Goal: Find specific page/section: Find specific page/section

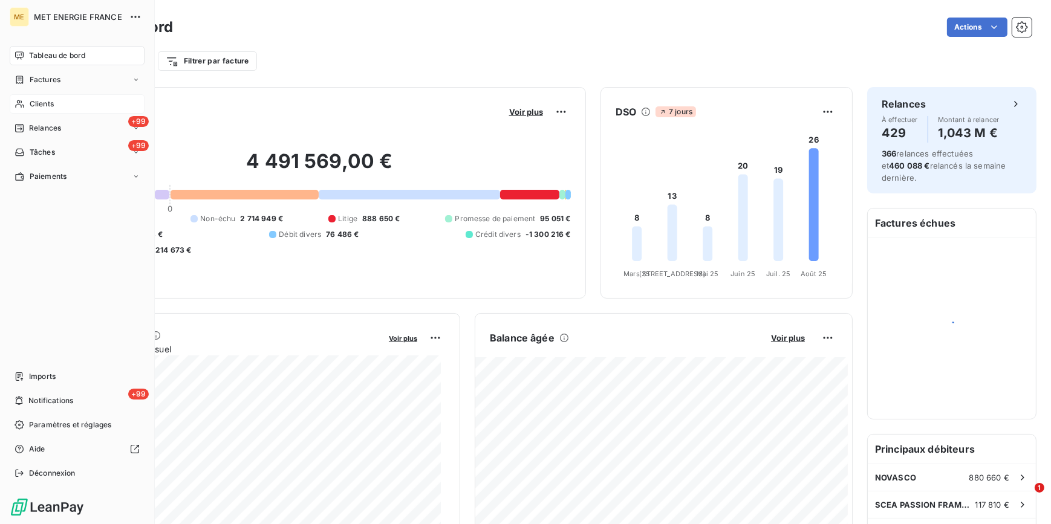
click at [56, 103] on div "Clients" at bounding box center [77, 103] width 135 height 19
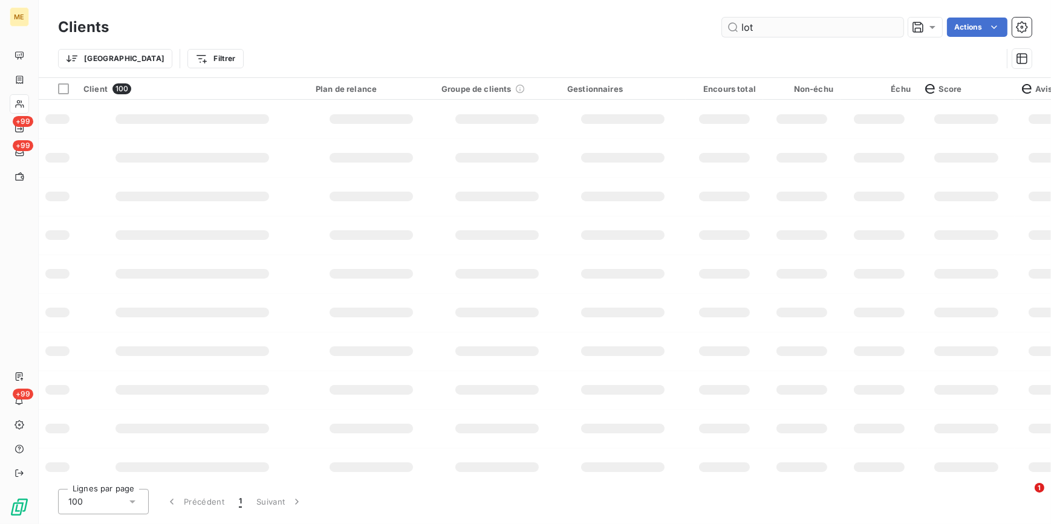
click at [767, 30] on input "lot" at bounding box center [812, 27] width 181 height 19
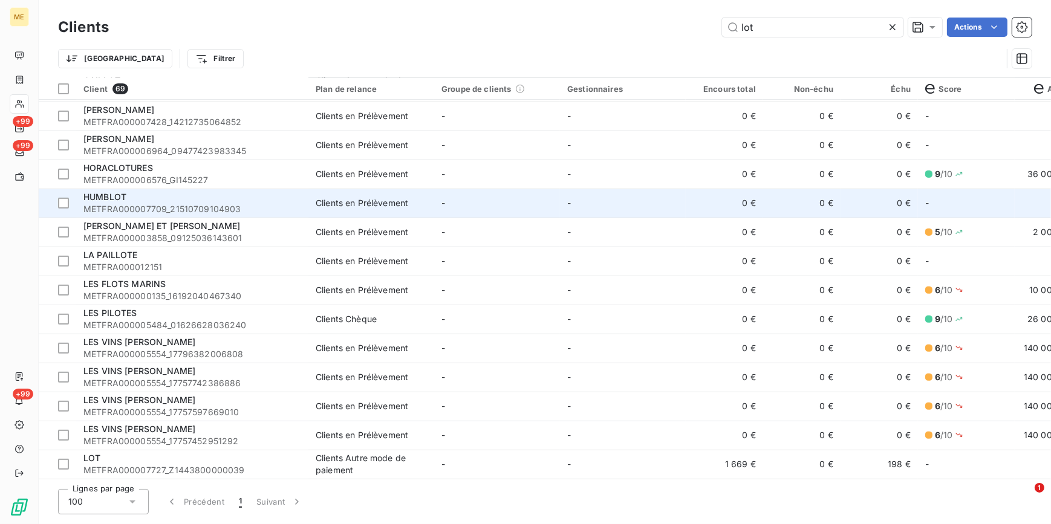
scroll to position [605, 0]
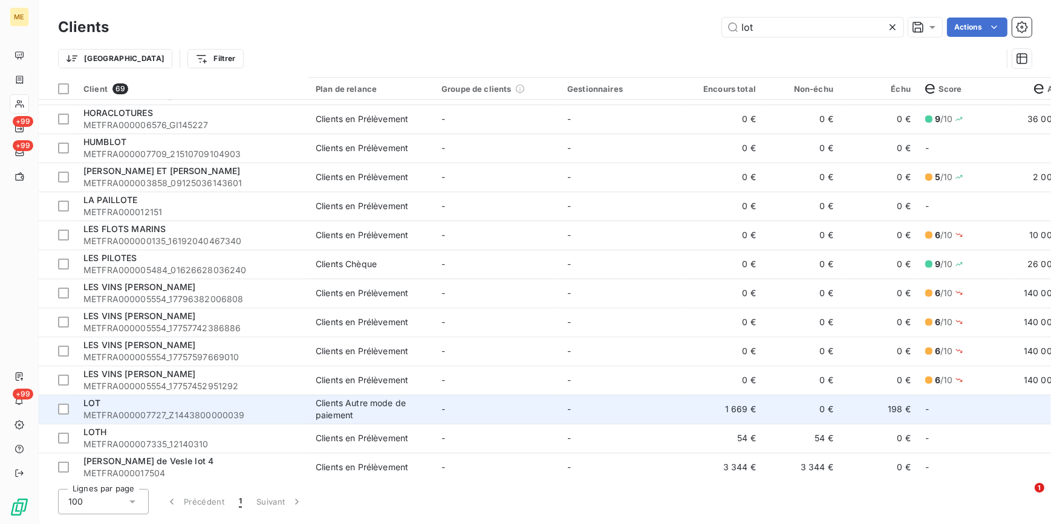
type input "lot"
click at [158, 411] on span "METFRA000007727_Z1443800000039" at bounding box center [192, 415] width 218 height 12
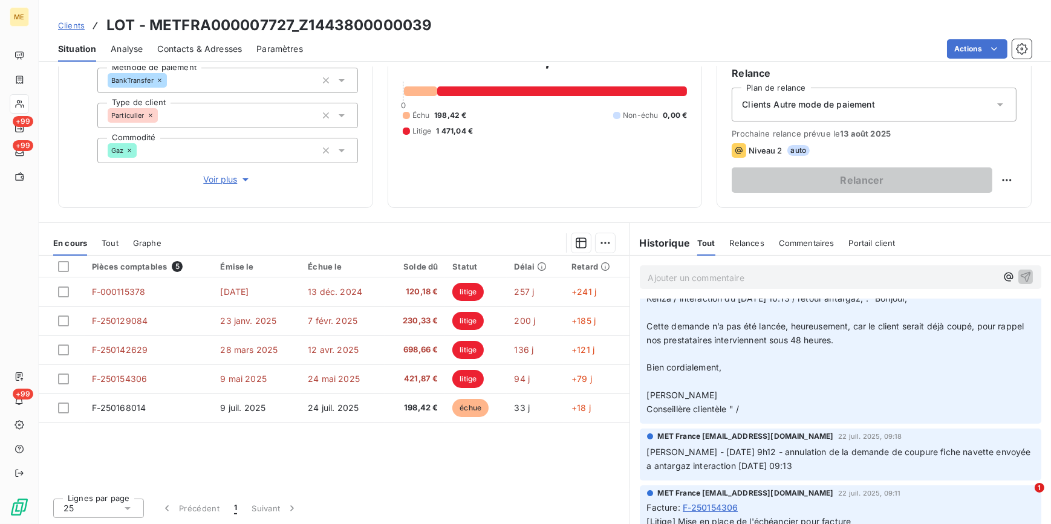
scroll to position [54, 0]
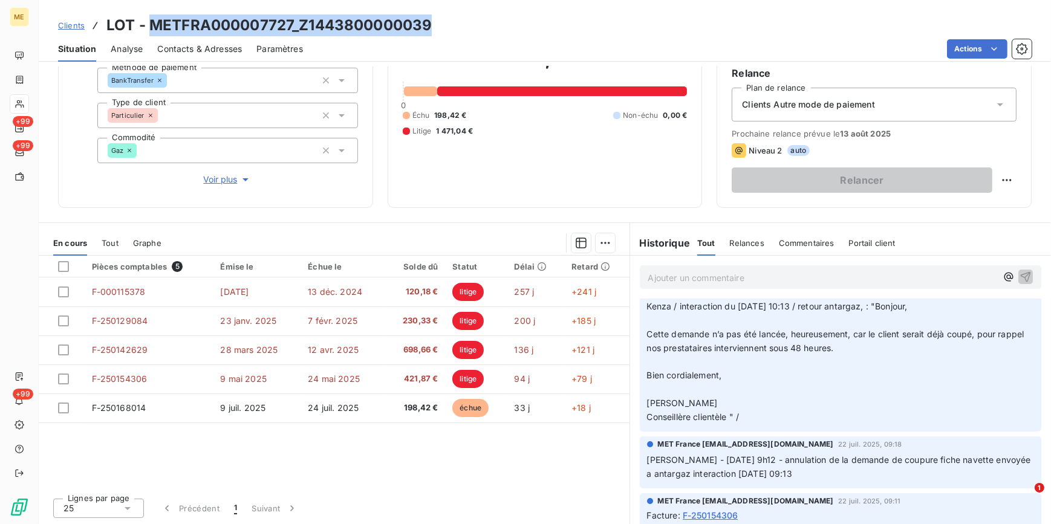
drag, startPoint x: 441, startPoint y: 30, endPoint x: 151, endPoint y: 23, distance: 289.7
click at [151, 23] on div "Clients LOT - METFRA000007727_Z1443800000039" at bounding box center [545, 26] width 1012 height 22
copy h3 "METFRA000007727_Z1443800000039"
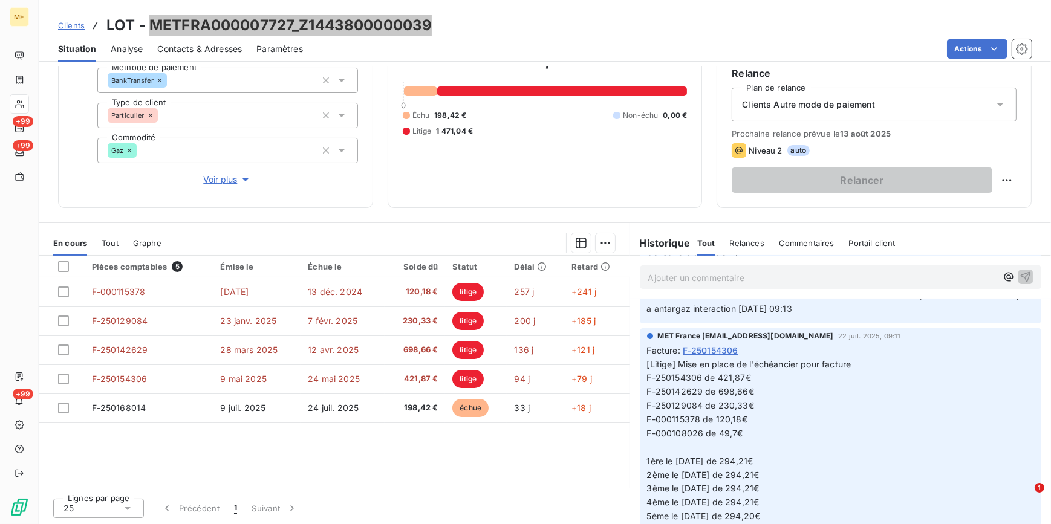
scroll to position [274, 0]
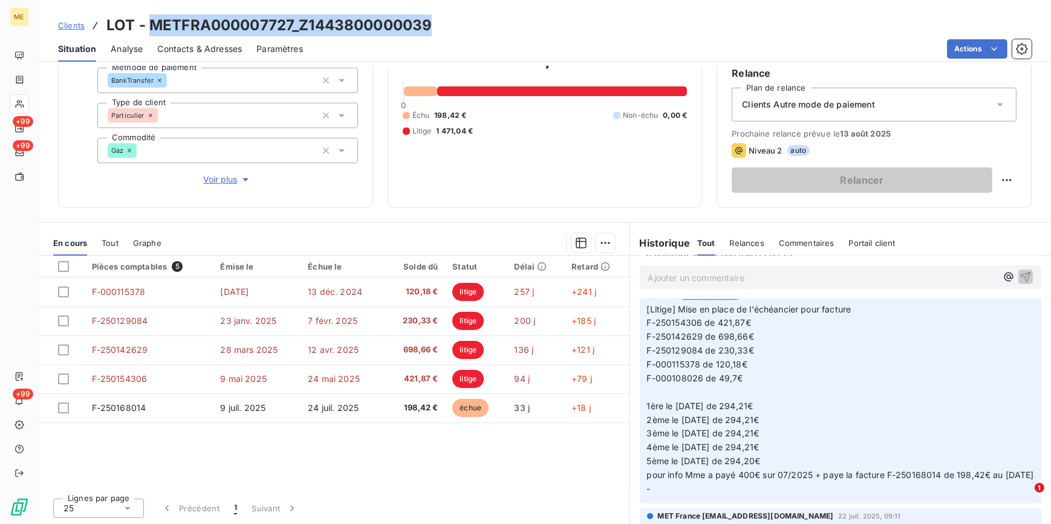
click at [75, 28] on span "Clients" at bounding box center [71, 26] width 27 height 10
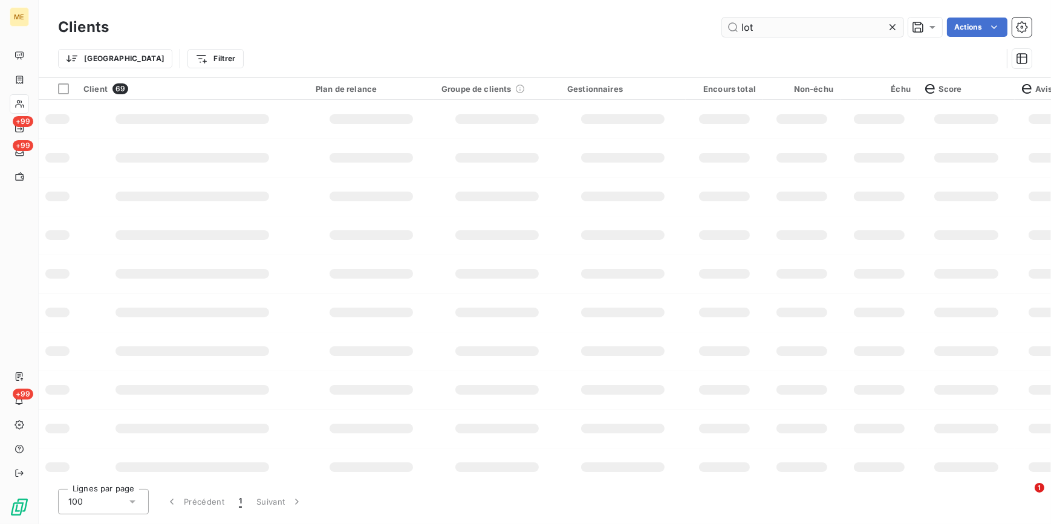
click at [893, 29] on icon at bounding box center [892, 27] width 6 height 6
click at [802, 31] on input "text" at bounding box center [812, 27] width 181 height 19
paste input "ETFRA000006259_14634153315384"
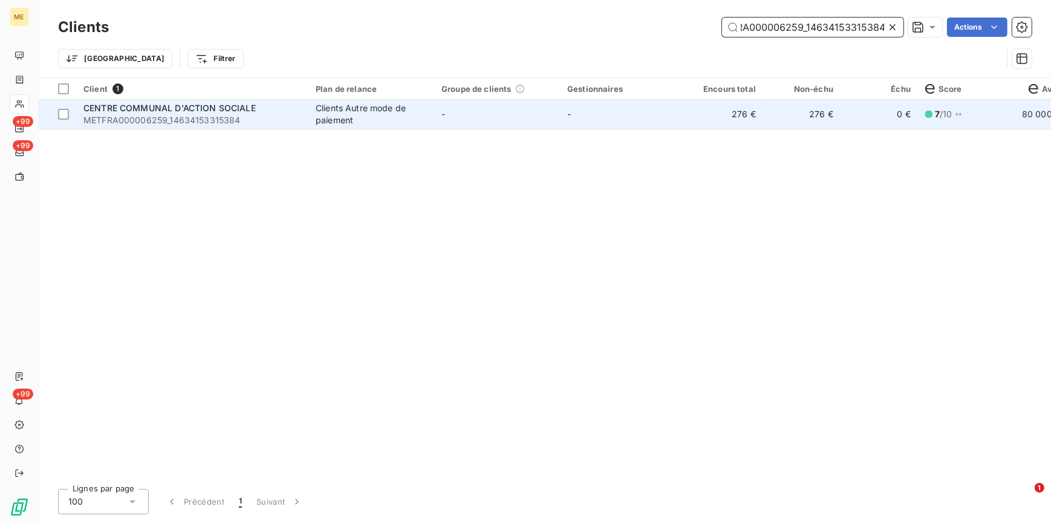
type input "ETFRA000006259_14634153315384"
click at [263, 116] on span "METFRA000006259_14634153315384" at bounding box center [192, 120] width 218 height 12
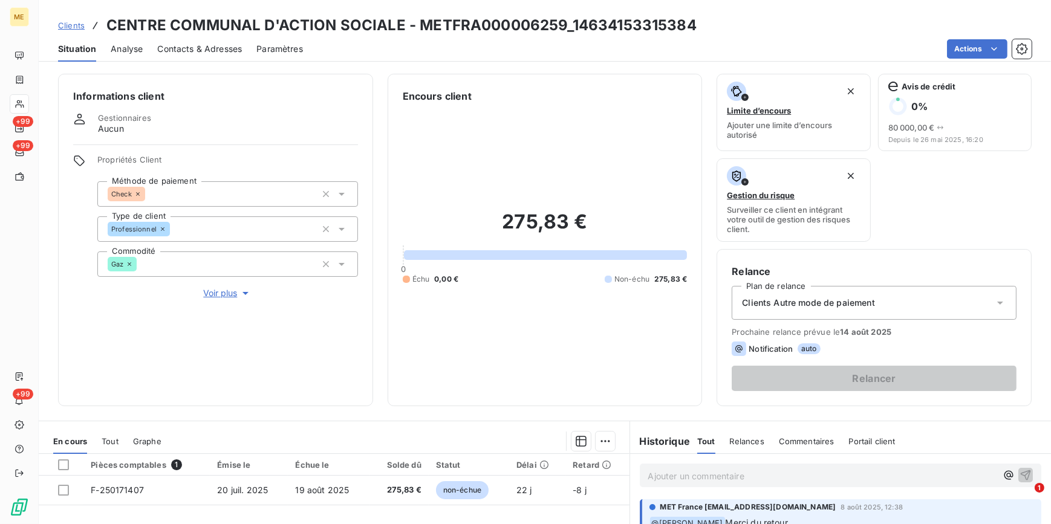
click at [71, 30] on link "Clients" at bounding box center [71, 25] width 27 height 12
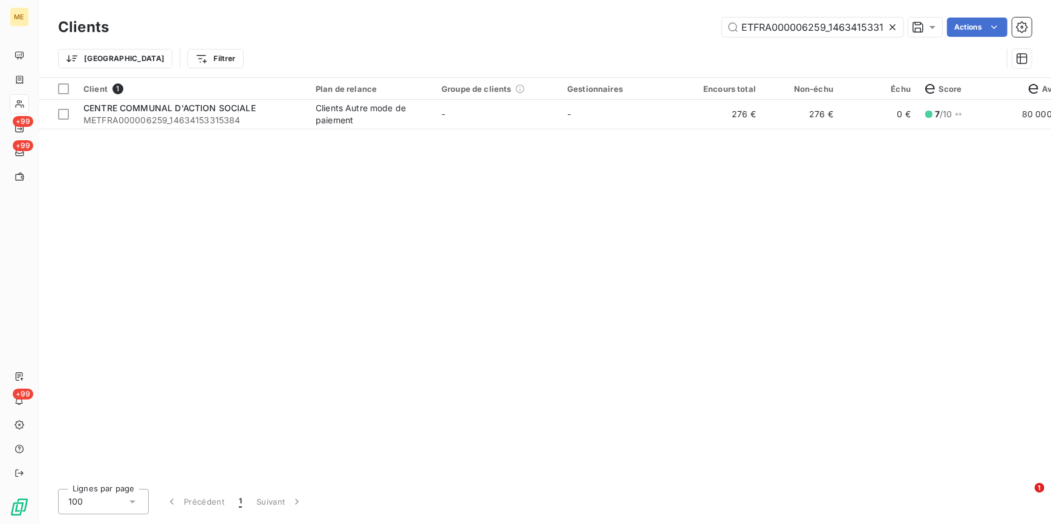
click at [890, 24] on icon at bounding box center [892, 27] width 12 height 12
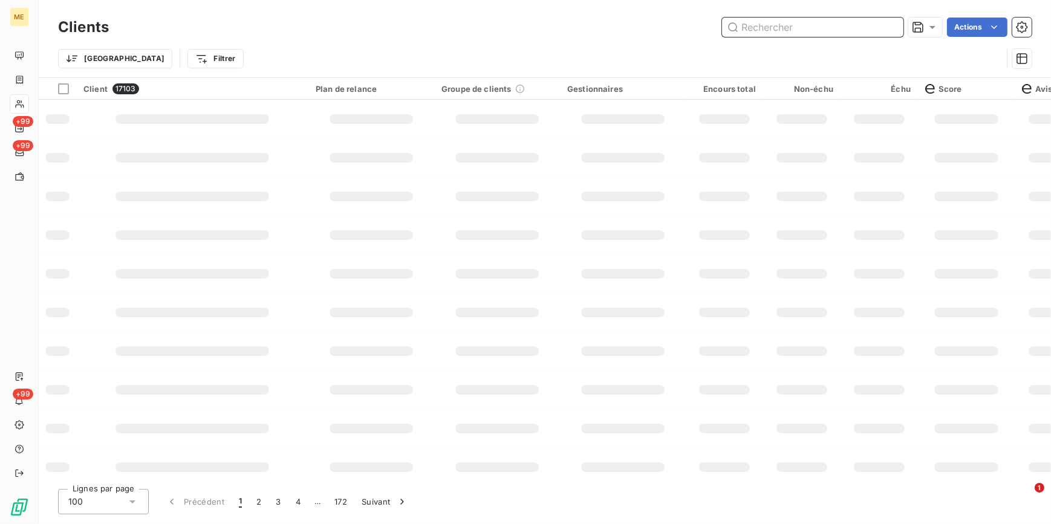
click at [895, 24] on input "text" at bounding box center [812, 27] width 181 height 19
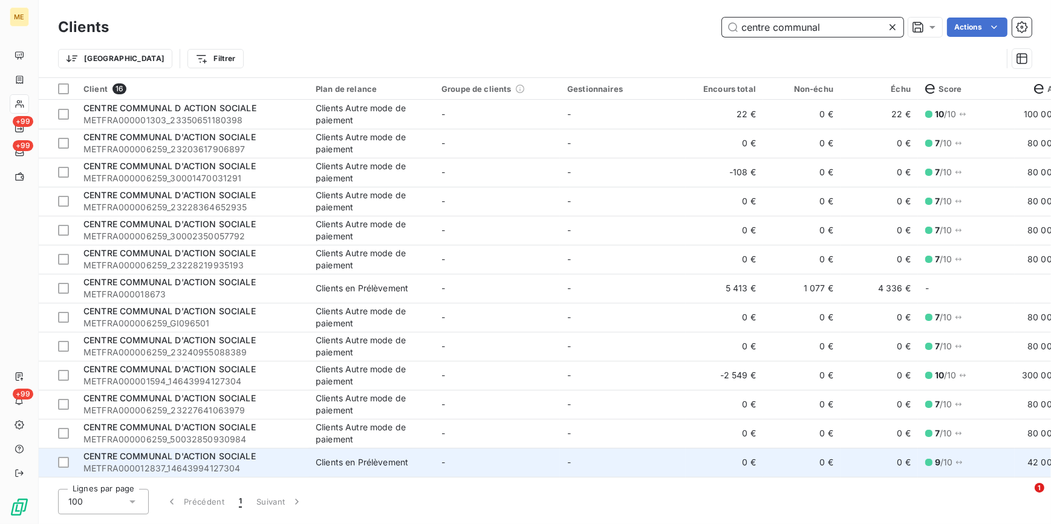
scroll to position [89, 0]
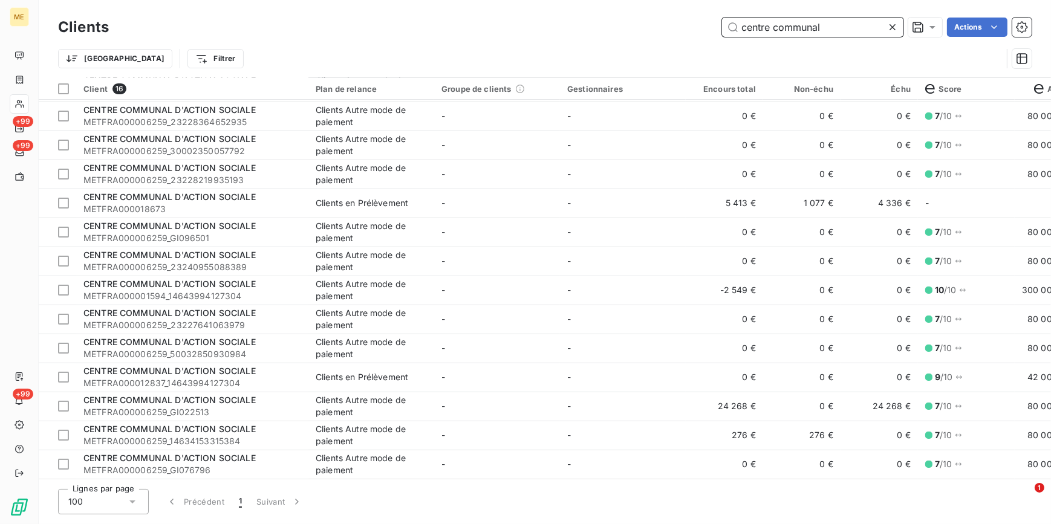
type input "centre communal"
click at [886, 27] on icon at bounding box center [892, 27] width 12 height 12
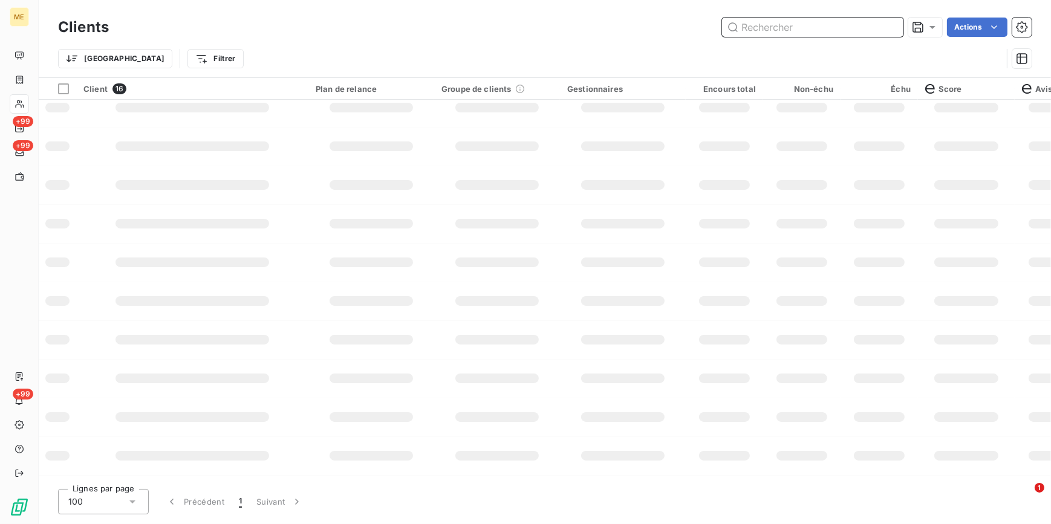
click at [803, 26] on input "text" at bounding box center [812, 27] width 181 height 19
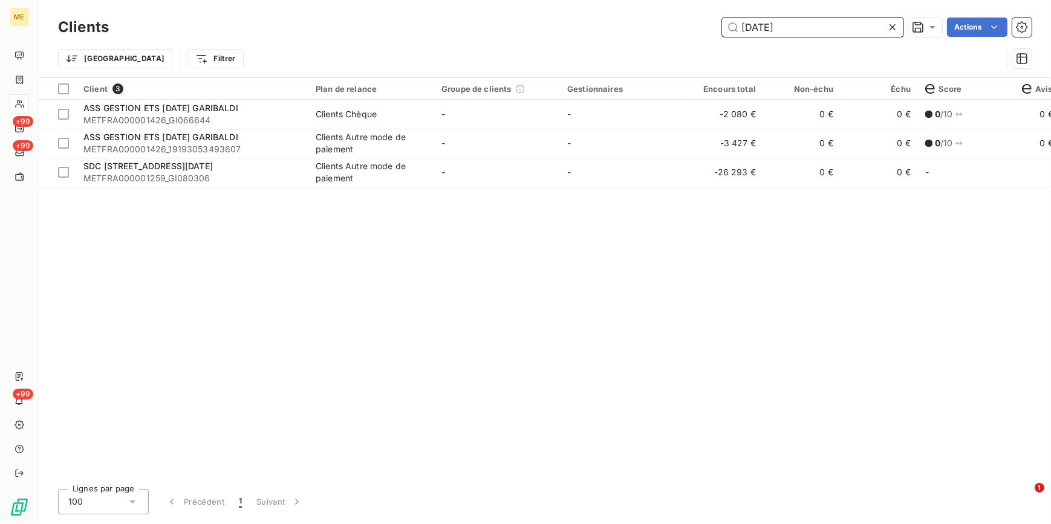
scroll to position [0, 0]
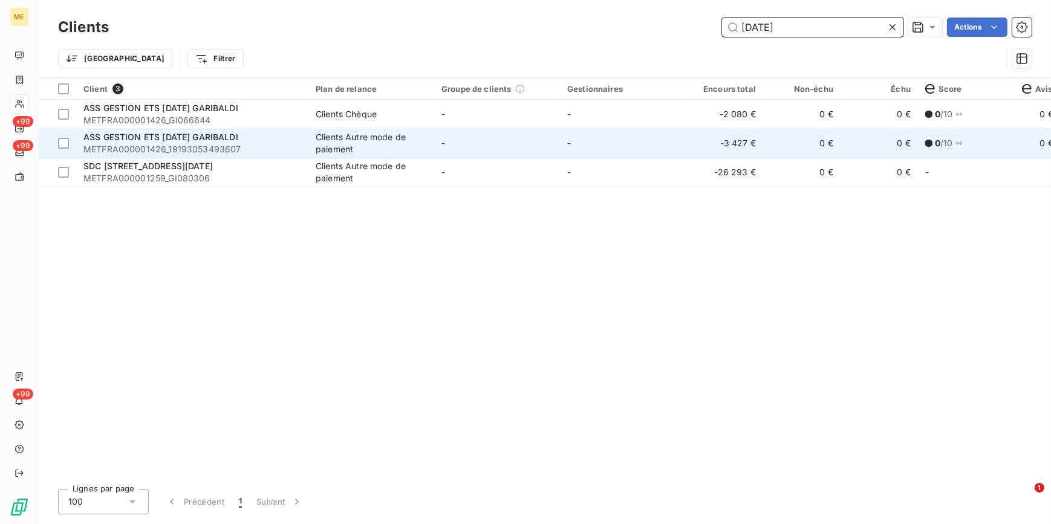
type input "[DATE]"
click at [290, 146] on span "METFRA000001426_19193053493607" at bounding box center [192, 149] width 218 height 12
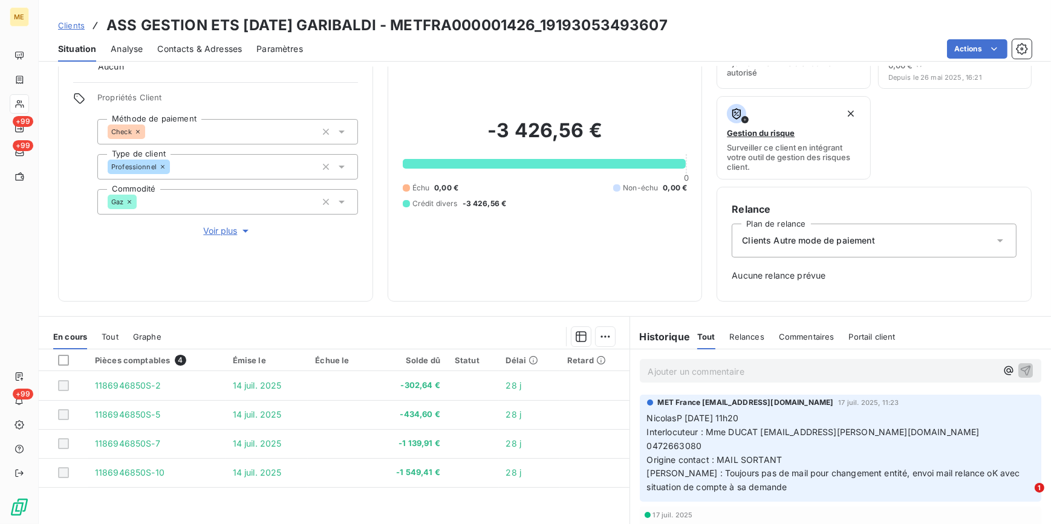
scroll to position [7, 0]
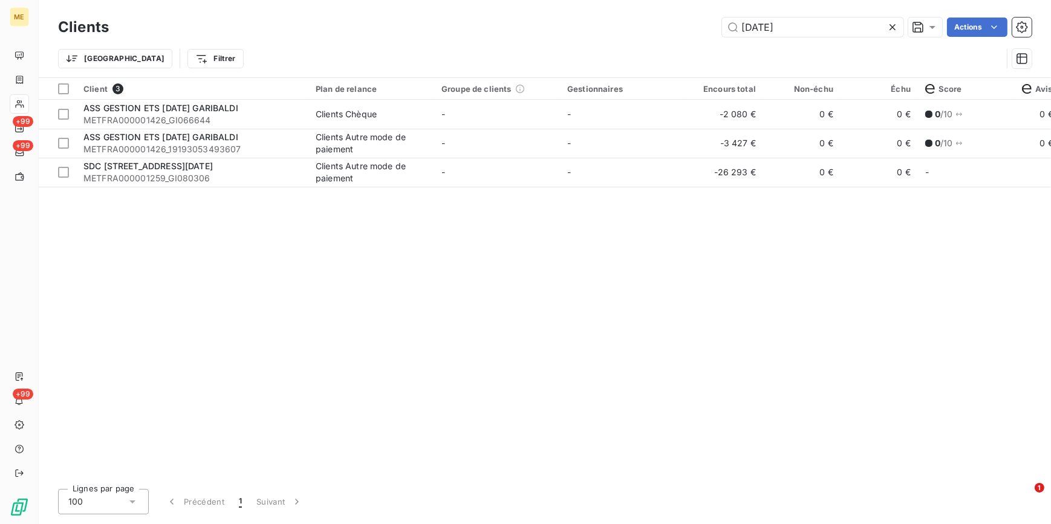
click at [895, 21] on icon at bounding box center [892, 27] width 12 height 12
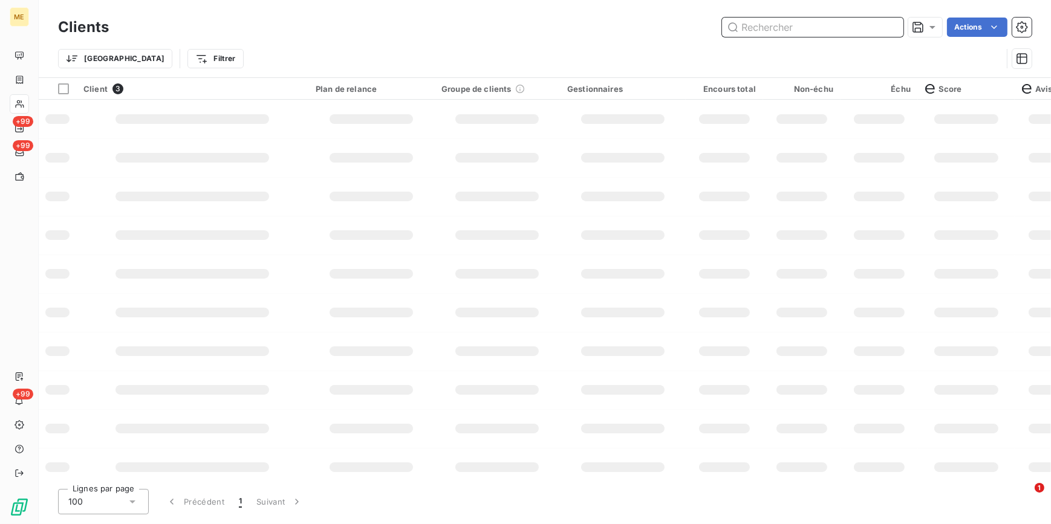
click at [861, 34] on input "text" at bounding box center [812, 27] width 181 height 19
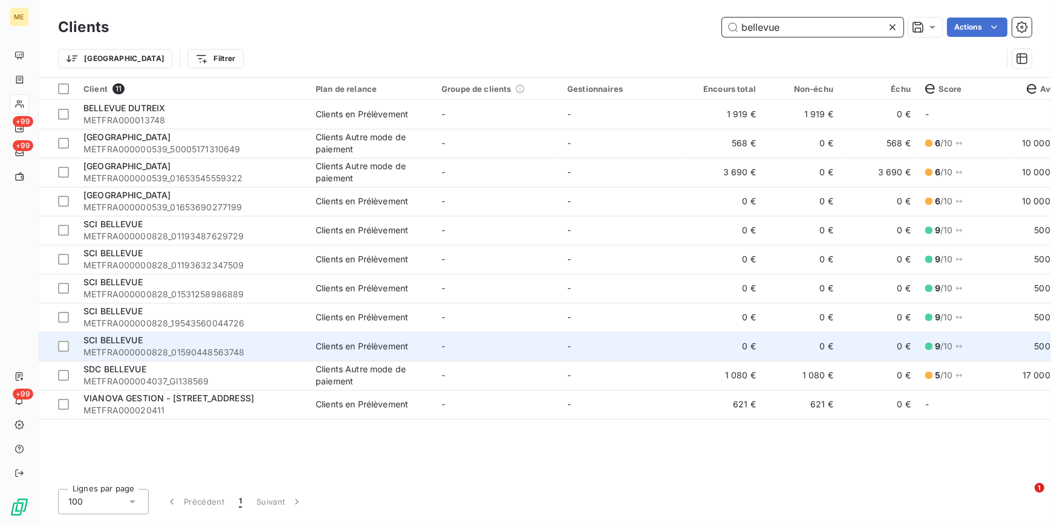
type input "bellevue"
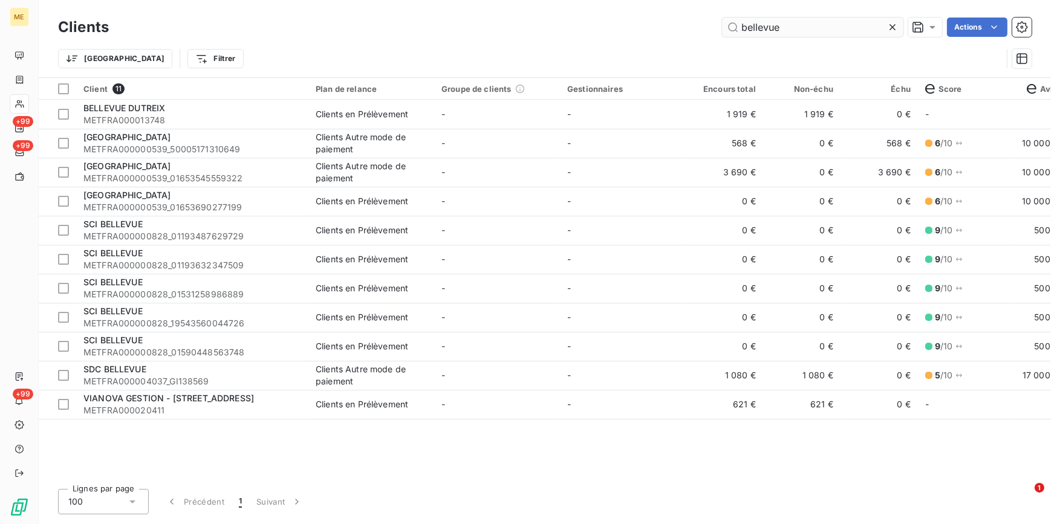
click at [898, 27] on div at bounding box center [894, 27] width 17 height 19
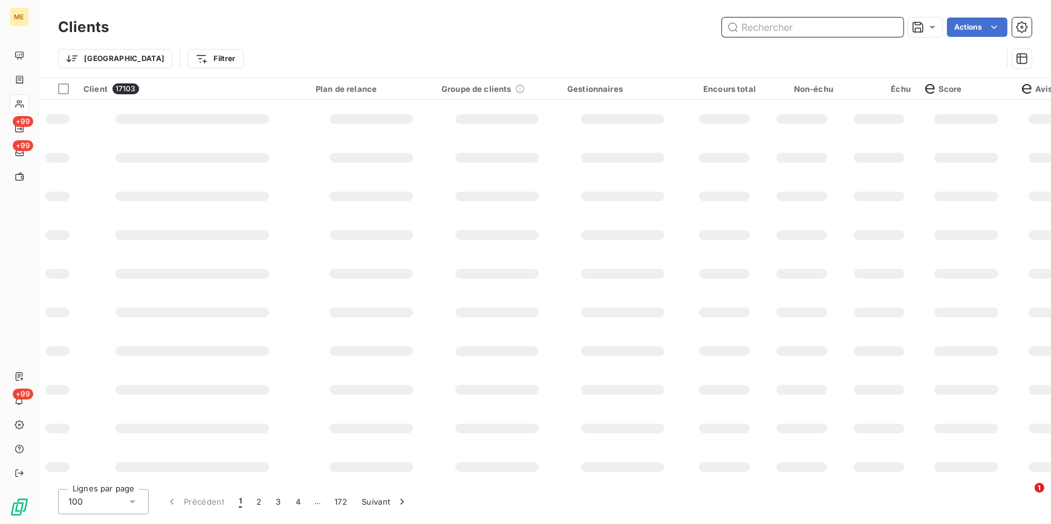
click at [874, 23] on input "text" at bounding box center [812, 27] width 181 height 19
